Goal: Task Accomplishment & Management: Manage account settings

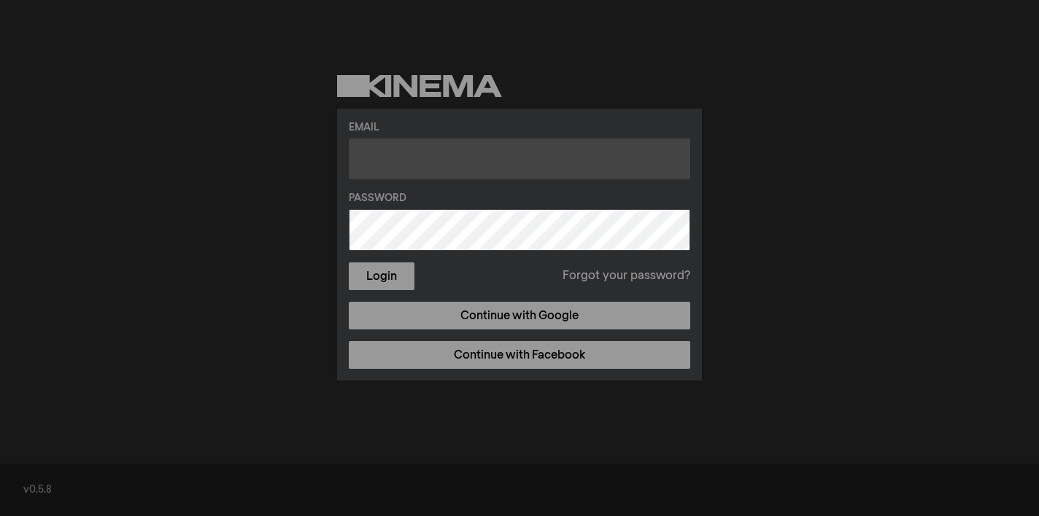
click at [522, 166] on input "text" at bounding box center [519, 159] width 341 height 41
type input "[EMAIL_ADDRESS][DOMAIN_NAME]"
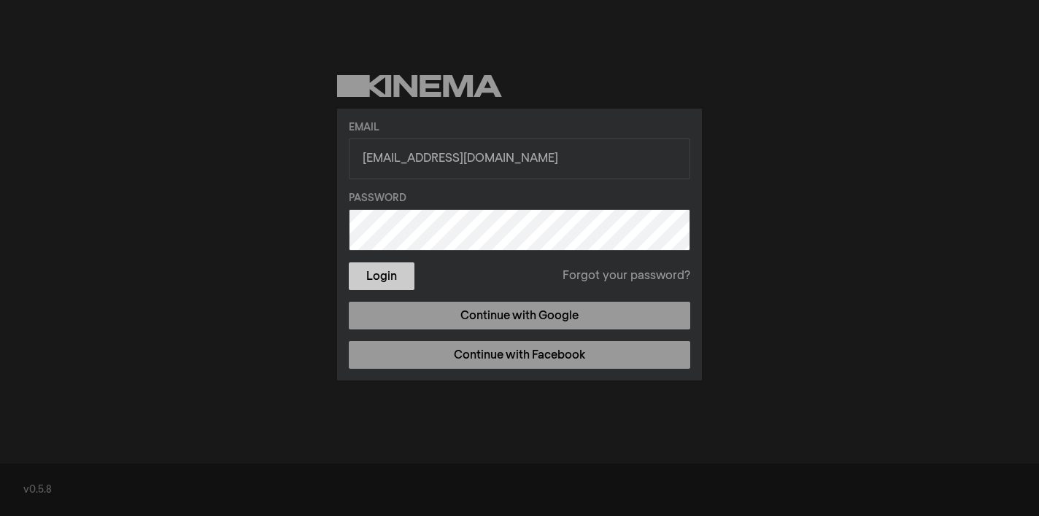
click at [392, 273] on button "Login" at bounding box center [382, 277] width 66 height 28
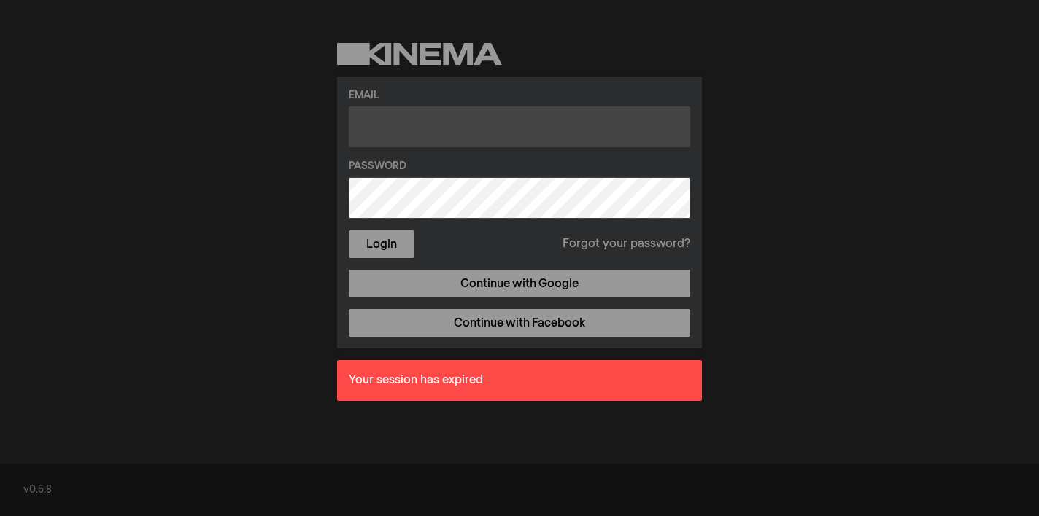
click at [465, 135] on input "text" at bounding box center [519, 127] width 341 height 41
type input "[EMAIL_ADDRESS][DOMAIN_NAME]"
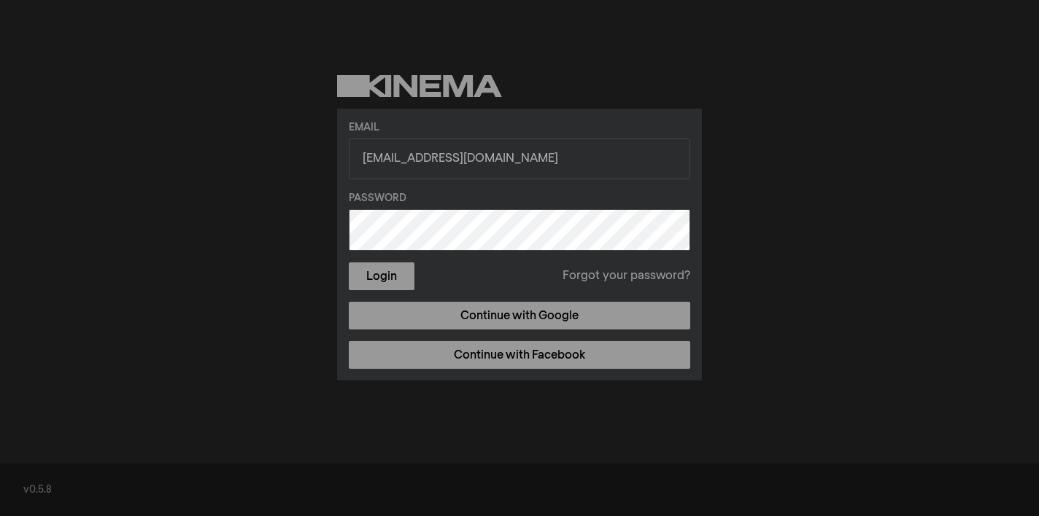
click at [589, 280] on link "Forgot your password?" at bounding box center [626, 277] width 128 height 18
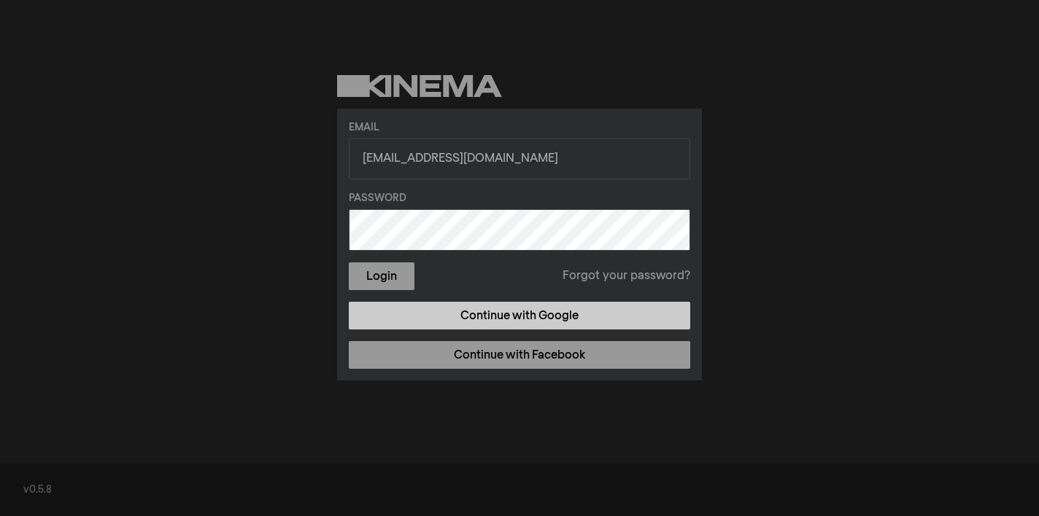
click at [538, 316] on link "Continue with Google" at bounding box center [519, 316] width 341 height 28
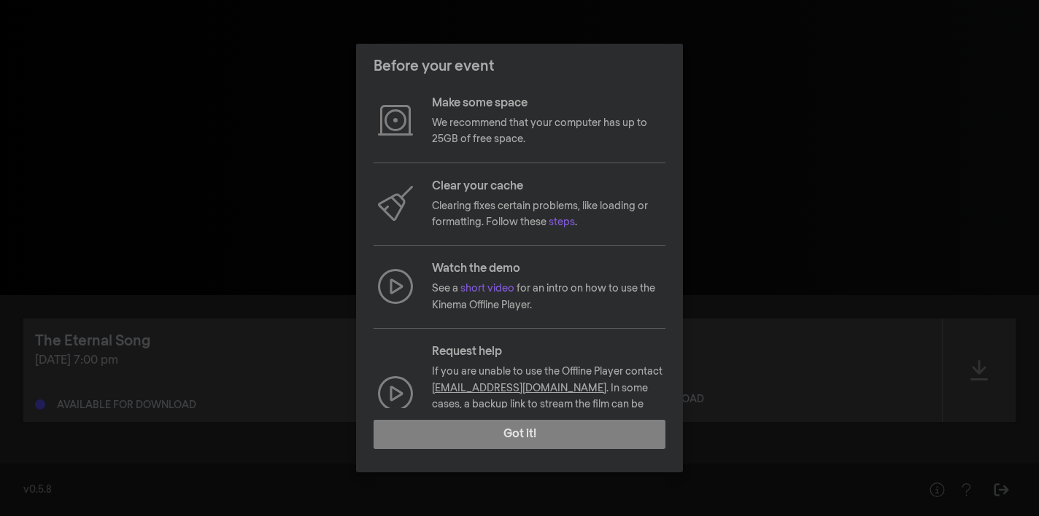
scroll to position [110, 0]
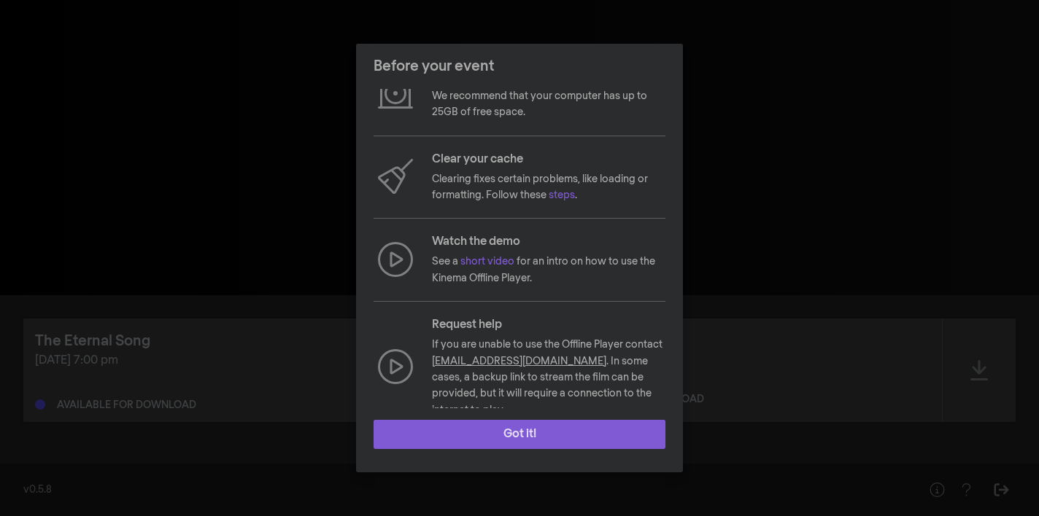
click at [508, 425] on button "Got it!" at bounding box center [519, 434] width 292 height 29
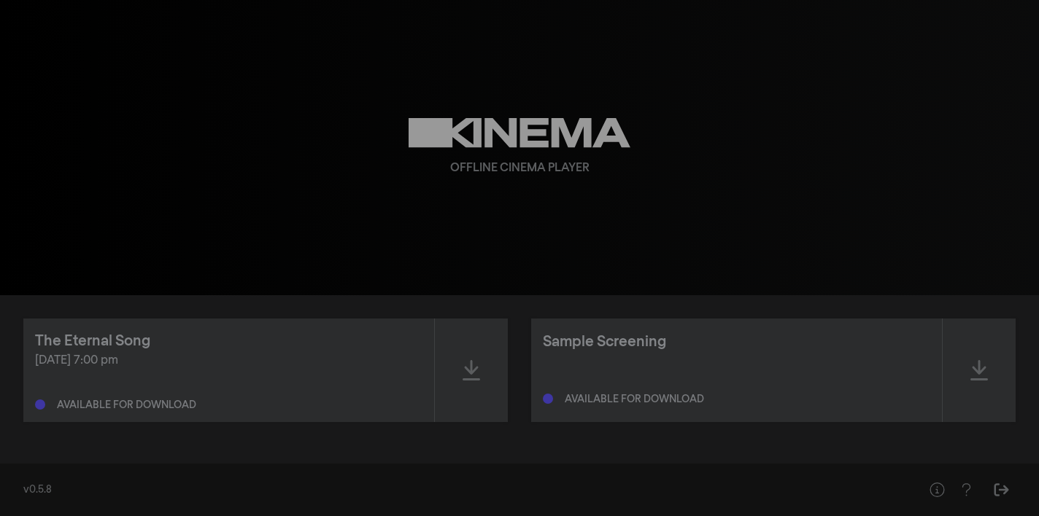
click at [513, 175] on div "Offline Cinema Player" at bounding box center [519, 169] width 139 height 18
click at [474, 364] on icon at bounding box center [471, 370] width 18 height 23
